Goal: Task Accomplishment & Management: Use online tool/utility

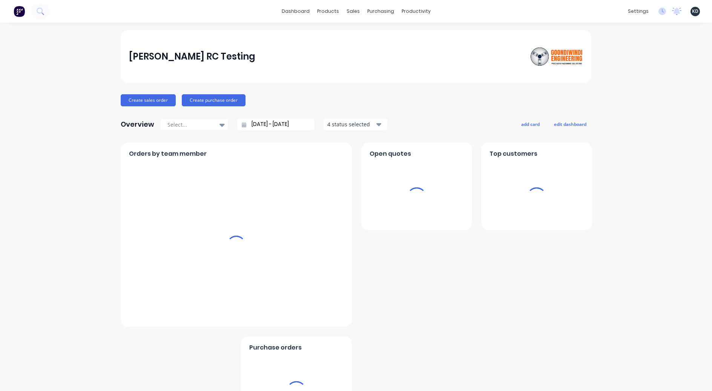
click at [54, 131] on div "[PERSON_NAME] RC Testing Create sales order Create purchase order Overview Sele…" at bounding box center [356, 227] width 712 height 394
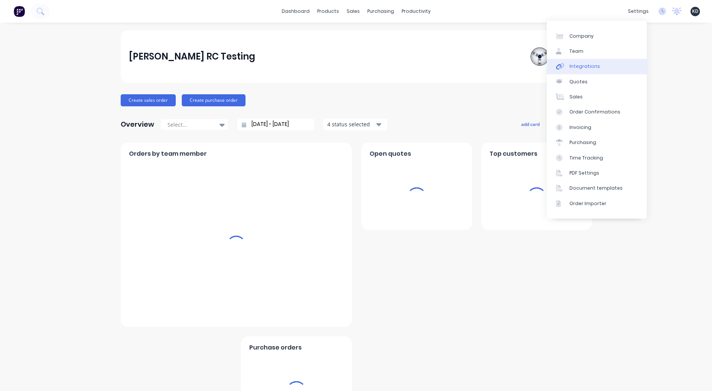
click at [620, 64] on link "Integrations" at bounding box center [597, 66] width 100 height 15
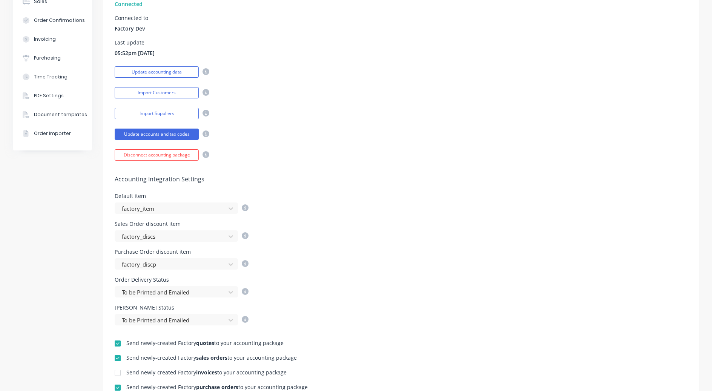
scroll to position [204, 0]
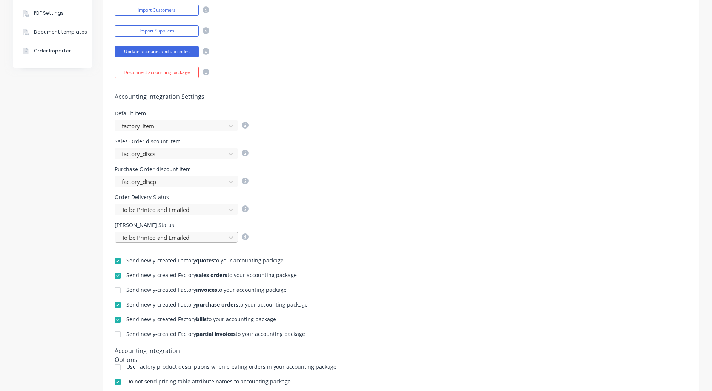
click at [179, 238] on div at bounding box center [171, 237] width 101 height 9
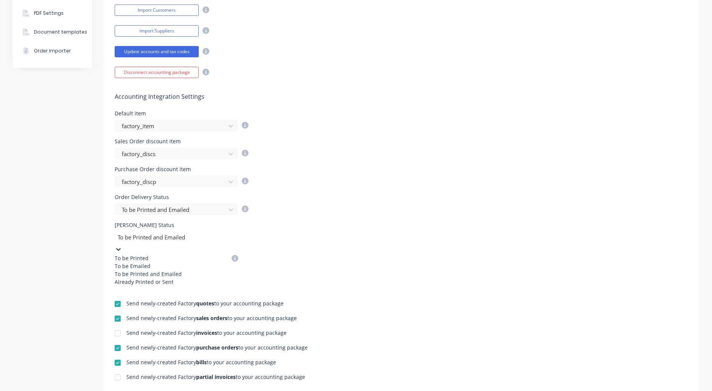
click at [184, 286] on div "Already Printed or Sent" at bounding box center [171, 282] width 113 height 8
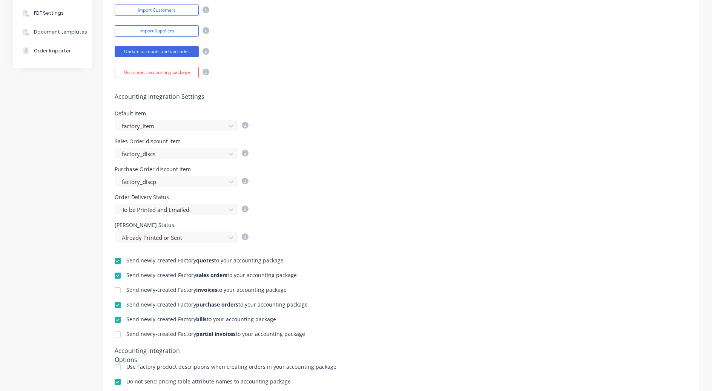
click at [533, 212] on div "Order Delivery Status To be Printed and Emailed" at bounding box center [401, 205] width 573 height 20
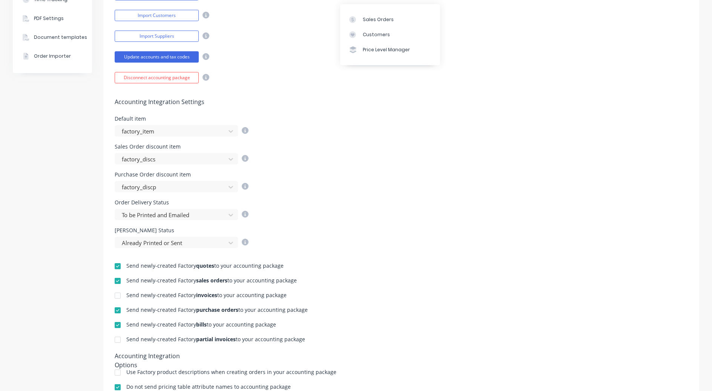
scroll to position [317, 0]
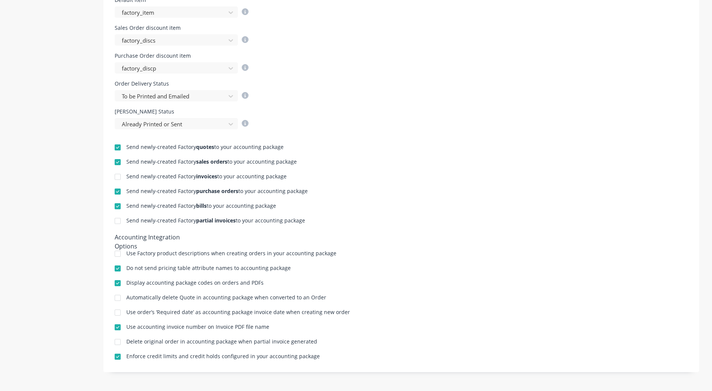
click at [390, 137] on div "Send newly-created Factory quotes to your accounting package Send newly-created…" at bounding box center [401, 245] width 596 height 232
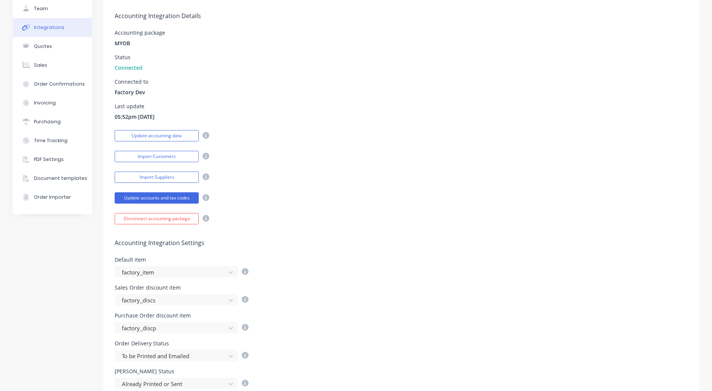
scroll to position [0, 0]
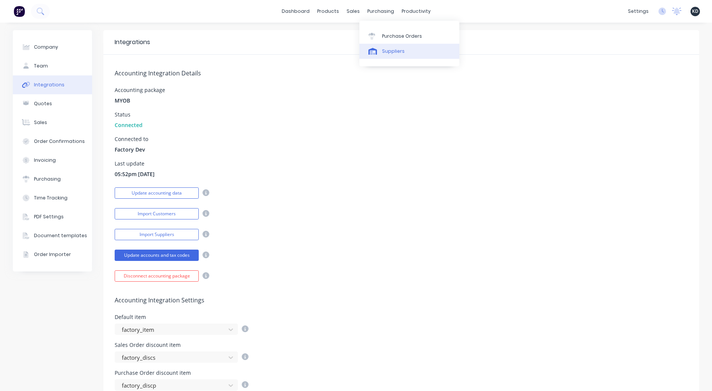
click at [390, 45] on link "Suppliers" at bounding box center [409, 51] width 100 height 15
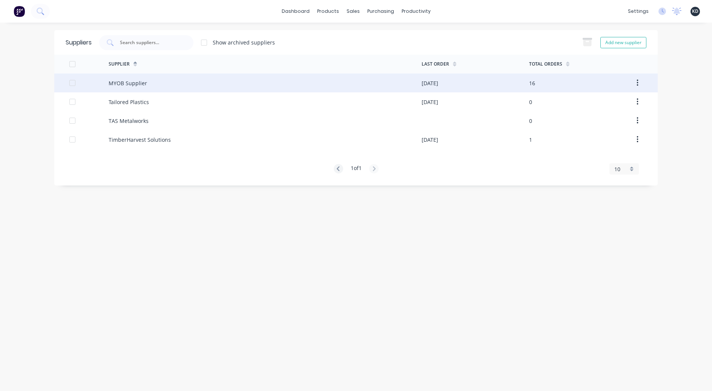
click at [330, 87] on div "MYOB Supplier" at bounding box center [265, 83] width 313 height 19
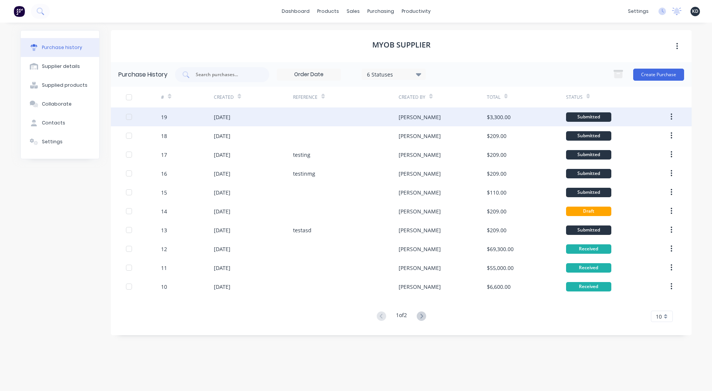
click at [230, 119] on div "[DATE]" at bounding box center [222, 117] width 17 height 8
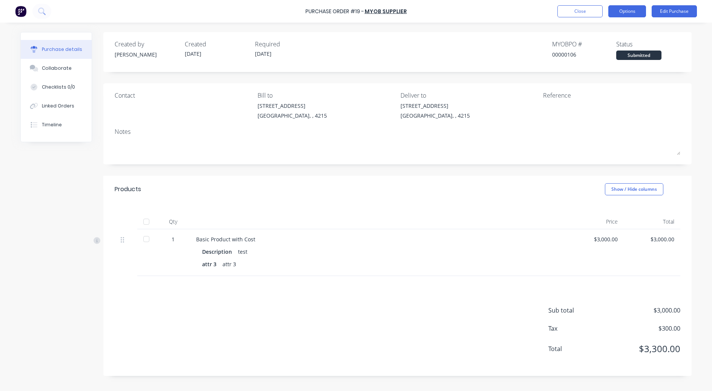
click at [637, 5] on button "Options" at bounding box center [627, 11] width 38 height 12
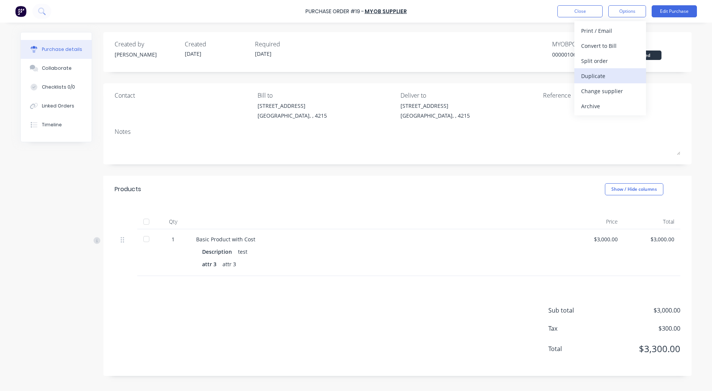
click at [620, 75] on div "Duplicate" at bounding box center [610, 76] width 58 height 11
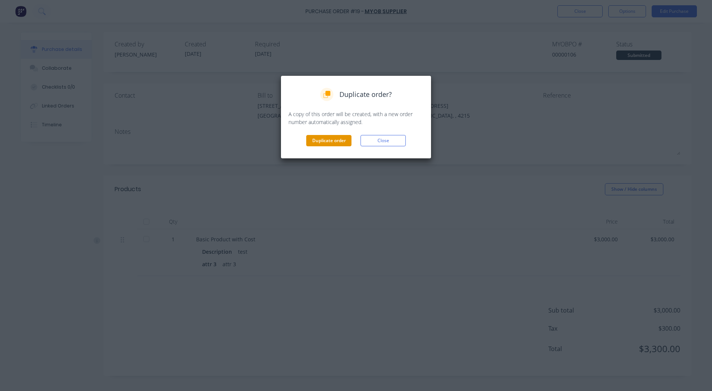
click at [326, 140] on button "Duplicate order" at bounding box center [328, 140] width 45 height 11
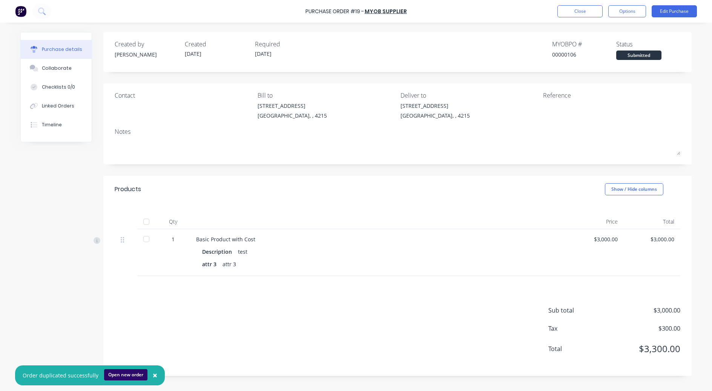
click at [119, 370] on button "Open new order" at bounding box center [125, 374] width 43 height 11
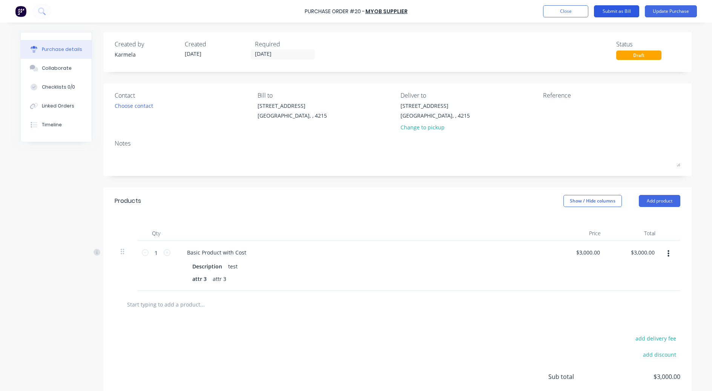
click at [619, 15] on button "Submit as Bill" at bounding box center [616, 11] width 45 height 12
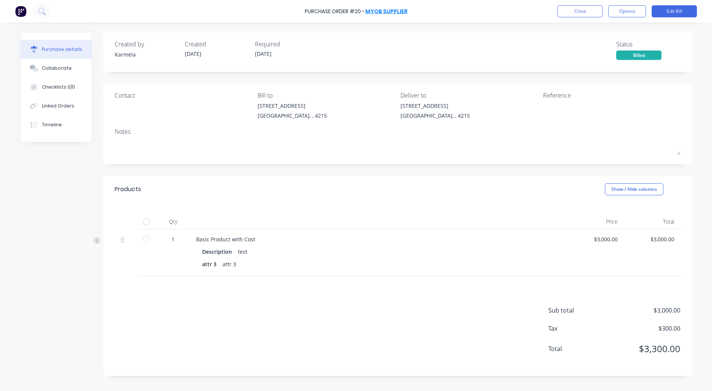
click at [385, 12] on link "MYOB Supplier" at bounding box center [386, 12] width 42 height 8
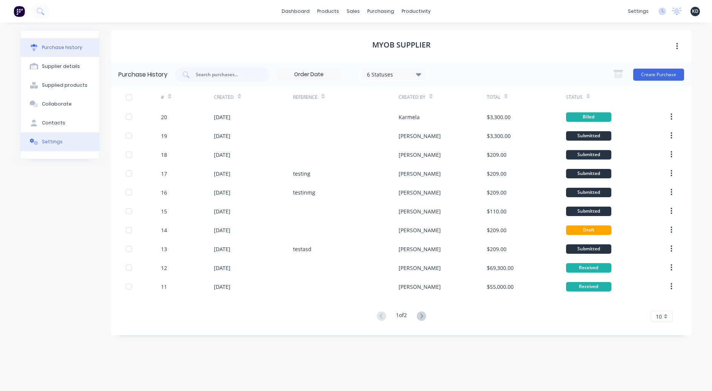
click at [53, 143] on div "Settings" at bounding box center [52, 141] width 21 height 7
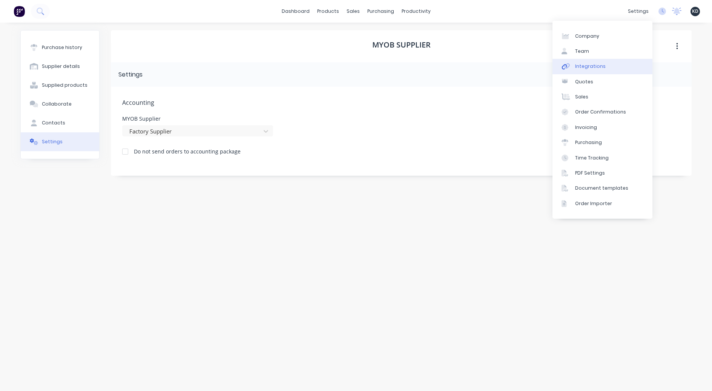
click at [632, 63] on link "Integrations" at bounding box center [603, 66] width 100 height 15
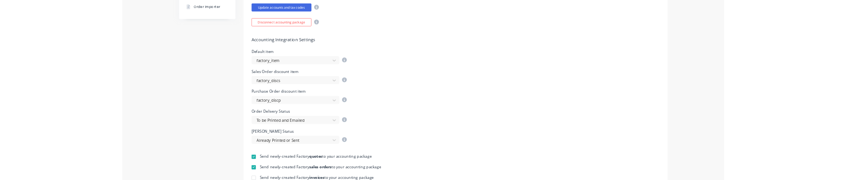
scroll to position [272, 0]
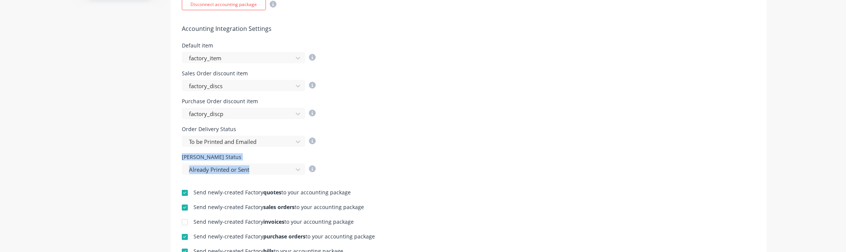
drag, startPoint x: 178, startPoint y: 156, endPoint x: 234, endPoint y: 161, distance: 56.1
click at [234, 161] on div "Bill Delivery Status Already Printed or Sent" at bounding box center [249, 165] width 134 height 20
click at [177, 154] on div "Accounting Integration Settings Default item factory_item Sales Order discount …" at bounding box center [468, 92] width 596 height 165
drag, startPoint x: 178, startPoint y: 155, endPoint x: 227, endPoint y: 159, distance: 49.6
click at [227, 159] on div "Accounting Integration Settings Default item factory_item Sales Order discount …" at bounding box center [468, 92] width 596 height 165
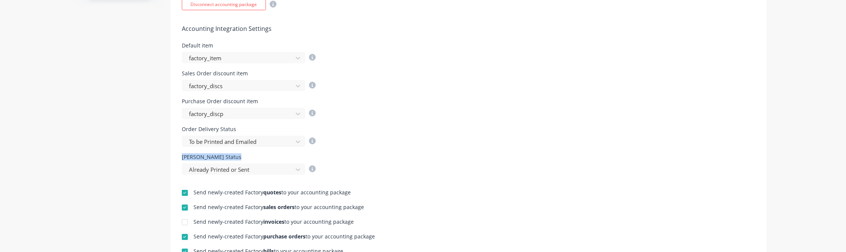
copy div "[PERSON_NAME] Status"
